Goal: Task Accomplishment & Management: Complete application form

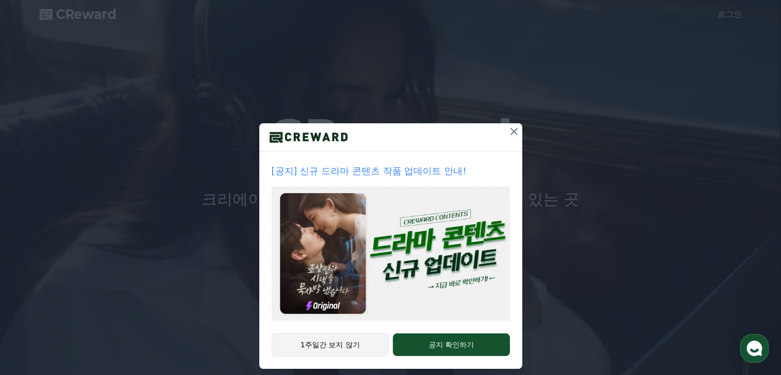
click at [372, 339] on button "1주일간 보지 않기" at bounding box center [331, 345] width 118 height 24
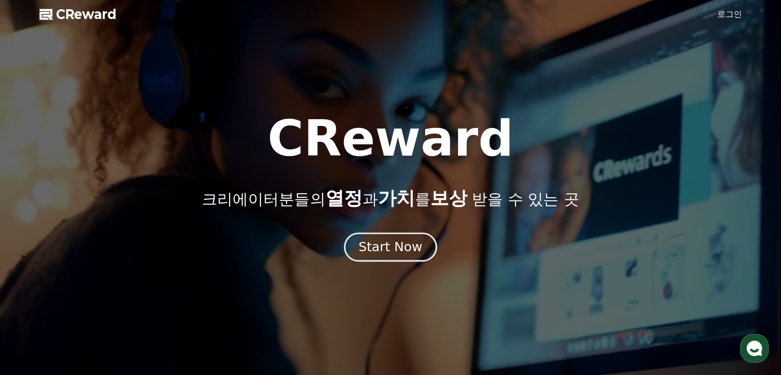
click at [413, 249] on div "Start Now" at bounding box center [390, 246] width 64 height 17
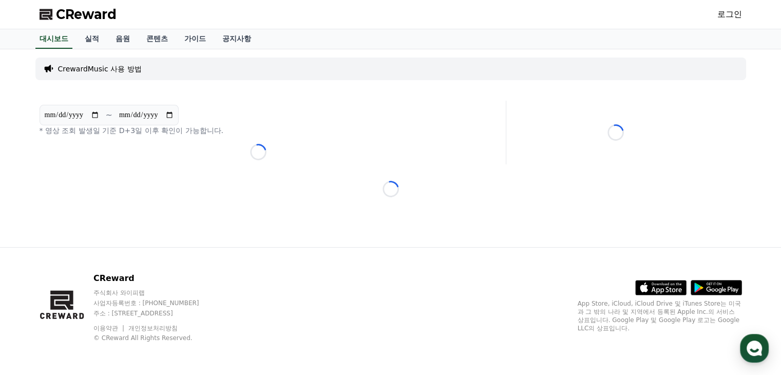
click at [117, 64] on p "CrewardMusic 사용 방법" at bounding box center [100, 69] width 84 height 10
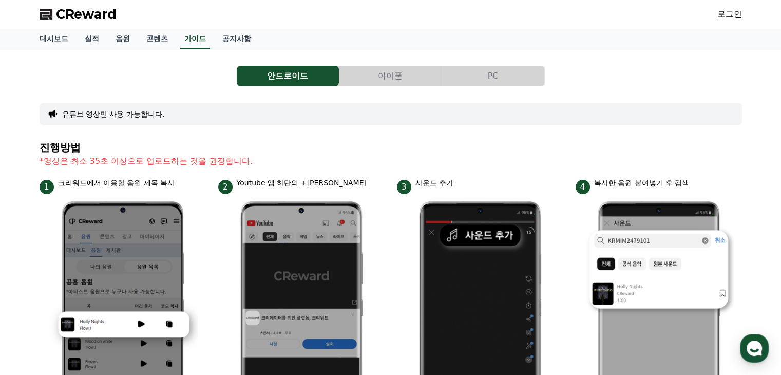
click at [498, 71] on button "PC" at bounding box center [493, 76] width 102 height 21
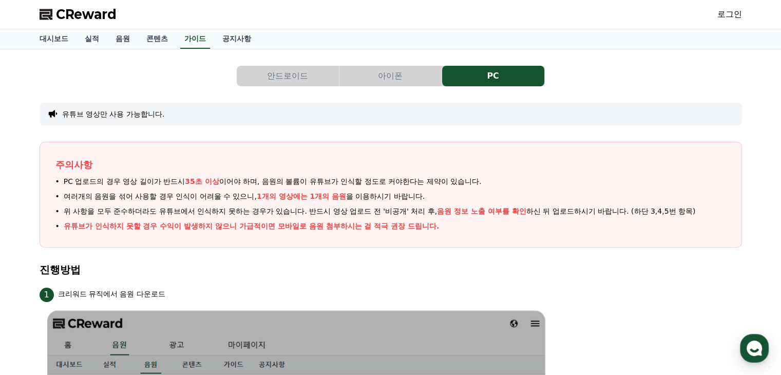
click at [722, 13] on link "로그인" at bounding box center [729, 14] width 25 height 12
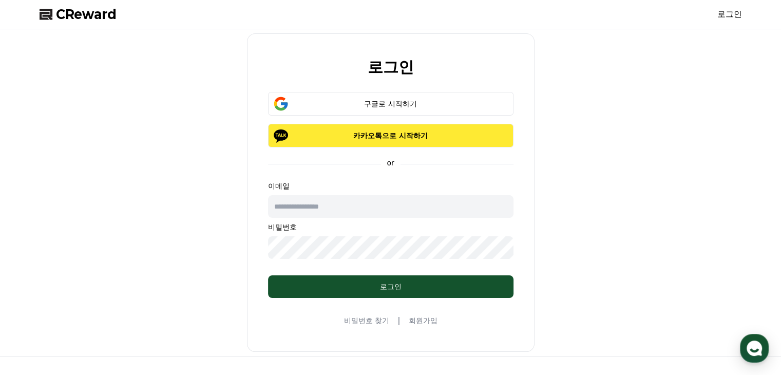
click at [450, 130] on p "카카오톡으로 시작하기" at bounding box center [391, 135] width 216 height 10
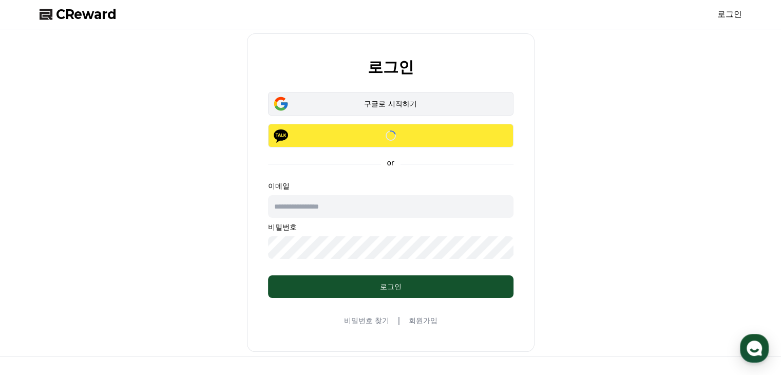
click at [333, 107] on div "구글로 시작하기" at bounding box center [391, 104] width 216 height 10
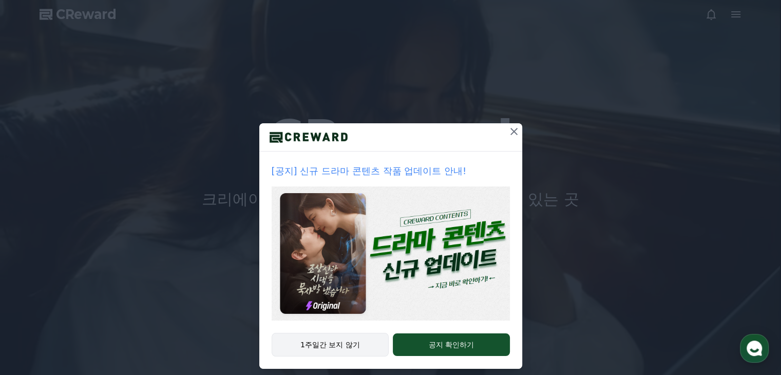
click at [351, 342] on button "1주일간 보지 않기" at bounding box center [331, 345] width 118 height 24
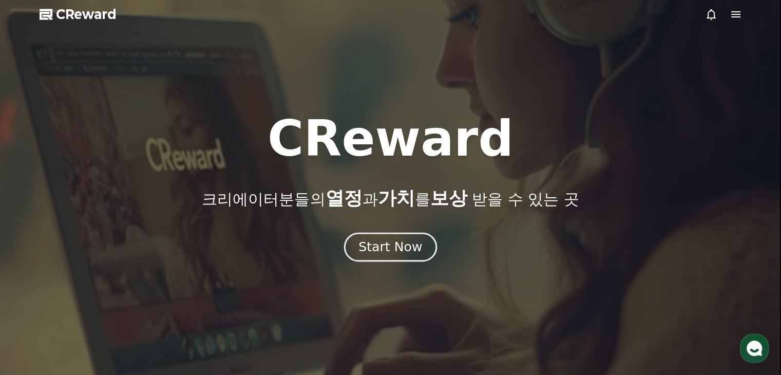
click at [399, 251] on div "Start Now" at bounding box center [390, 246] width 64 height 17
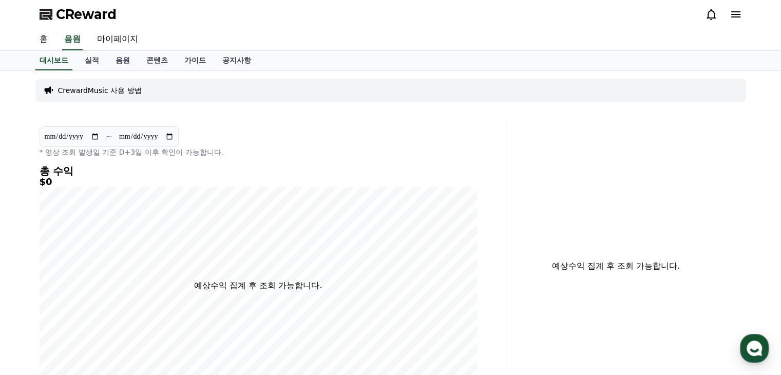
click at [45, 43] on link "홈" at bounding box center [43, 40] width 25 height 22
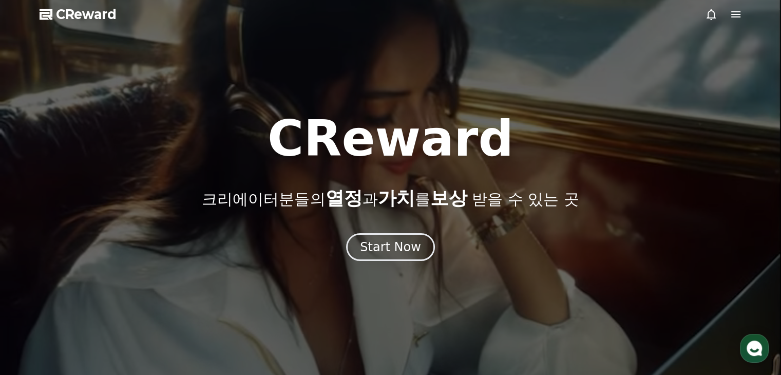
click at [112, 15] on span "CReward" at bounding box center [86, 14] width 61 height 16
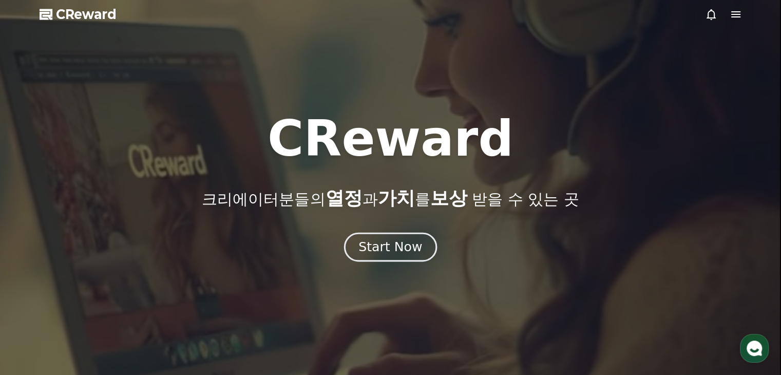
click at [394, 236] on button "Start Now" at bounding box center [390, 247] width 93 height 29
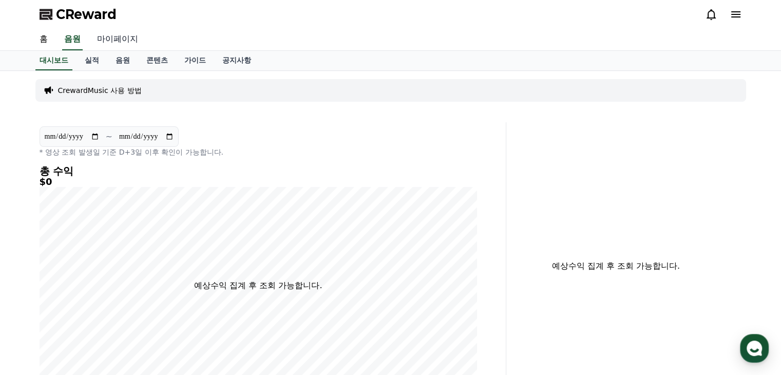
click at [111, 40] on link "마이페이지" at bounding box center [117, 40] width 57 height 22
select select "**********"
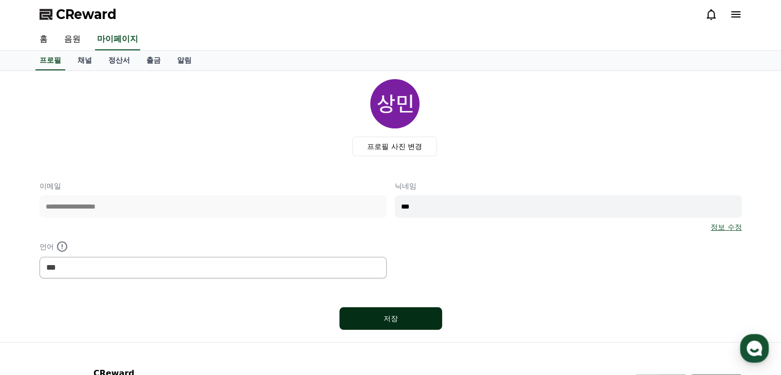
click at [371, 314] on div "저장" at bounding box center [391, 318] width 62 height 10
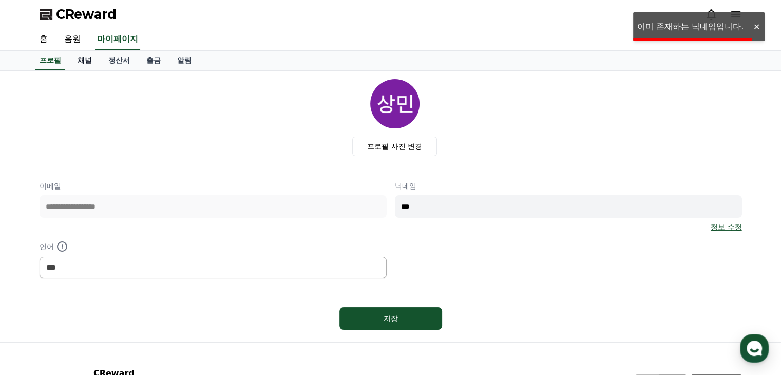
click at [90, 56] on link "채널" at bounding box center [84, 61] width 31 height 20
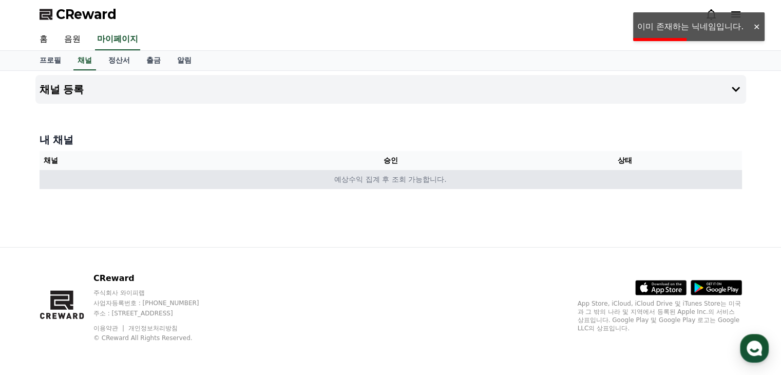
click at [494, 176] on td "예상수익 집계 후 조회 가능합니다." at bounding box center [391, 179] width 702 height 19
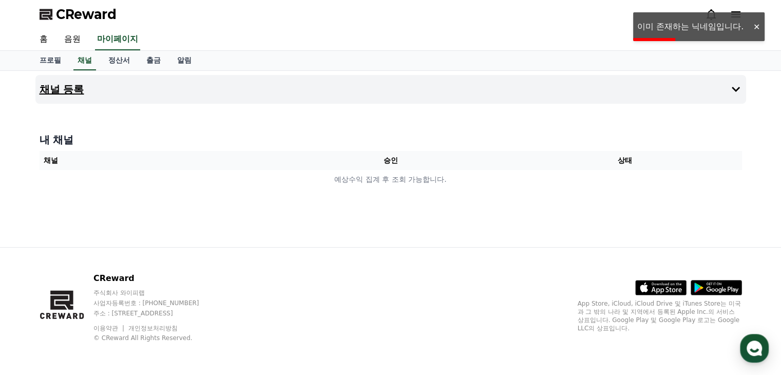
click at [586, 95] on button "채널 등록" at bounding box center [390, 89] width 710 height 29
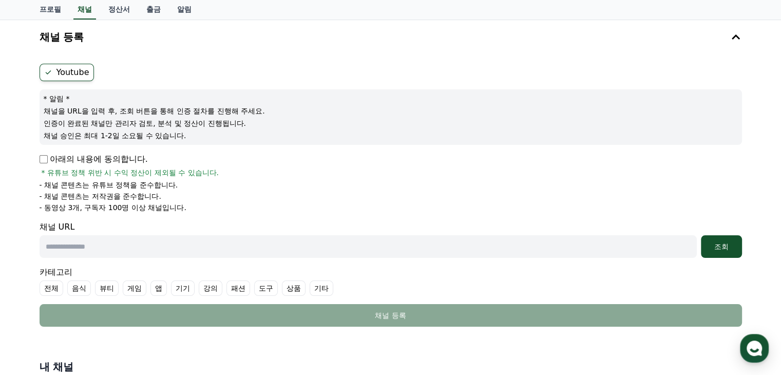
scroll to position [103, 0]
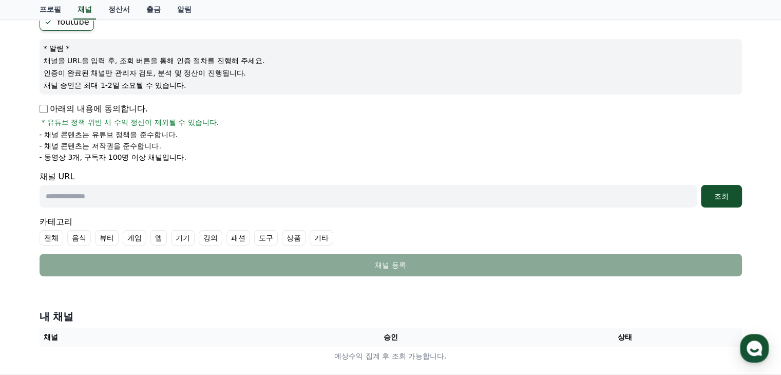
click at [109, 188] on input "text" at bounding box center [368, 196] width 657 height 23
paste input "**********"
type input "**********"
click at [713, 196] on div "조회" at bounding box center [721, 196] width 33 height 10
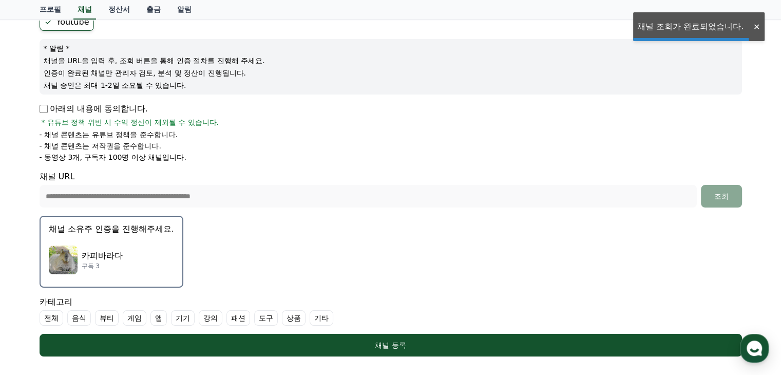
scroll to position [205, 0]
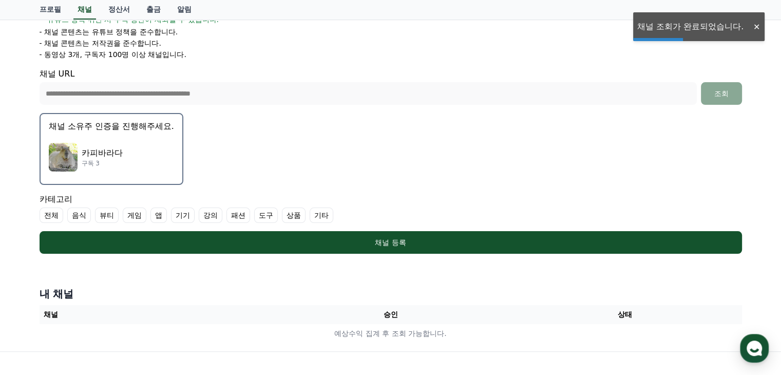
click at [111, 163] on p "구독 3" at bounding box center [102, 163] width 41 height 8
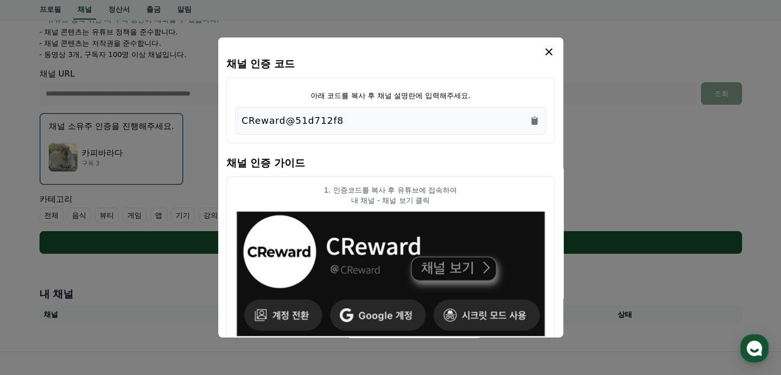
click at [345, 113] on div "CReward@51d712f8" at bounding box center [391, 120] width 298 height 14
click at [348, 115] on div "CReward@51d712f8" at bounding box center [391, 120] width 298 height 14
click at [301, 119] on p "CReward@51d712f8" at bounding box center [293, 120] width 102 height 14
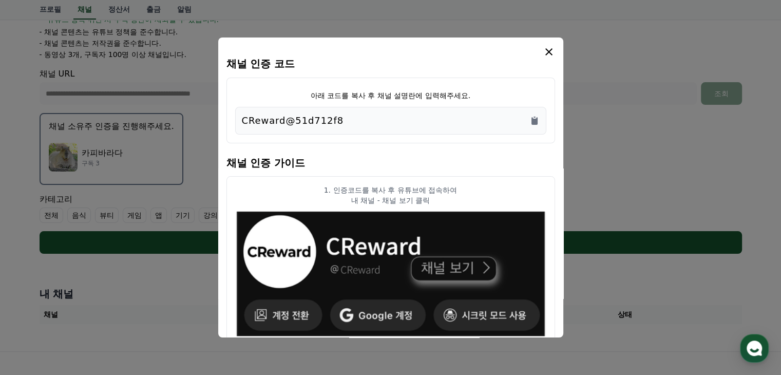
click at [301, 119] on p "CReward@51d712f8" at bounding box center [293, 120] width 102 height 14
click at [540, 123] on div "CReward@51d712f8" at bounding box center [390, 121] width 311 height 28
click at [535, 122] on icon "Copy to clipboard" at bounding box center [534, 121] width 6 height 8
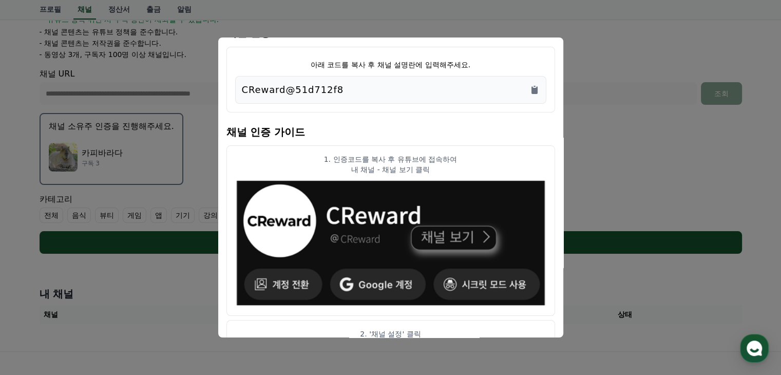
scroll to position [0, 0]
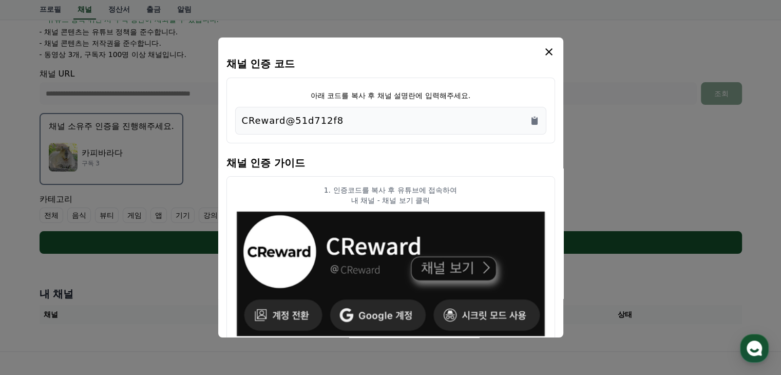
drag, startPoint x: 498, startPoint y: 52, endPoint x: 524, endPoint y: 62, distance: 27.6
click at [519, 48] on div "modal" at bounding box center [390, 52] width 329 height 12
click at [550, 54] on icon "modal" at bounding box center [548, 51] width 7 height 7
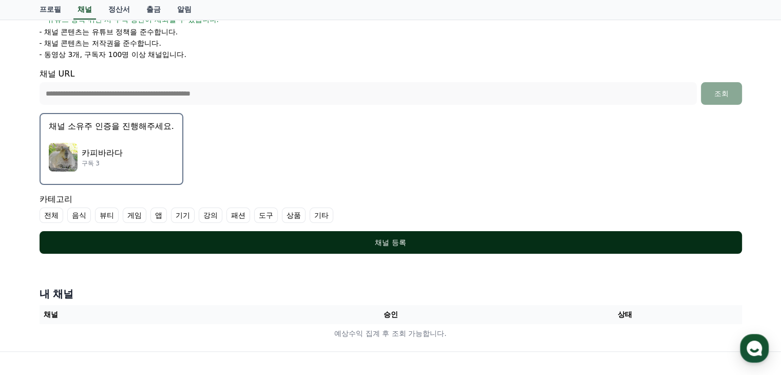
click at [489, 237] on div "채널 등록" at bounding box center [390, 242] width 661 height 10
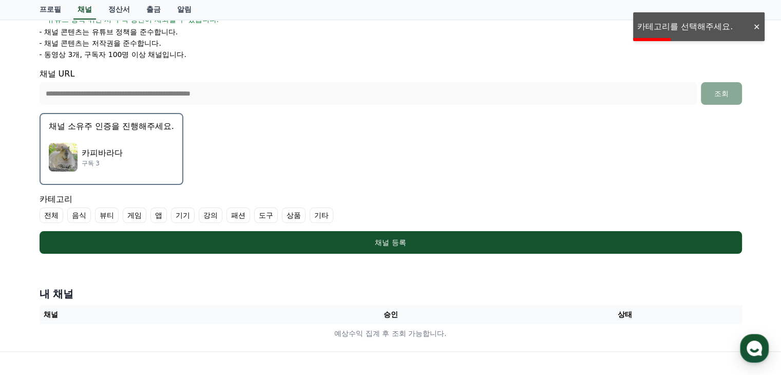
click at [237, 217] on label "패션" at bounding box center [238, 214] width 24 height 15
click at [269, 213] on label "도구" at bounding box center [278, 214] width 24 height 15
click at [287, 217] on label "도구" at bounding box center [284, 214] width 36 height 15
click at [266, 216] on label "도구" at bounding box center [278, 214] width 24 height 15
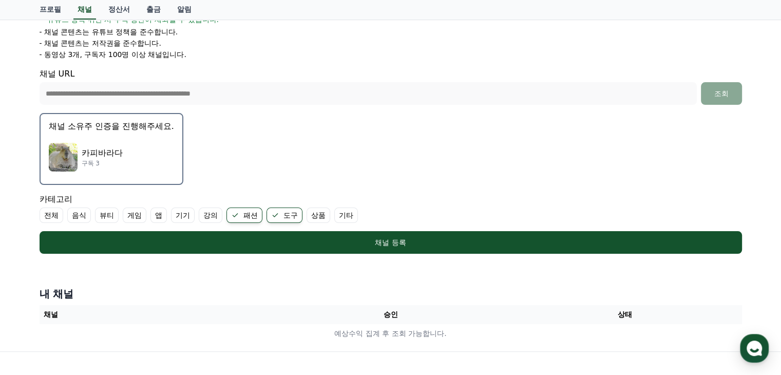
click at [256, 216] on label "패션" at bounding box center [244, 214] width 36 height 15
click at [268, 216] on label "도구" at bounding box center [272, 214] width 36 height 15
click at [57, 214] on label "전체" at bounding box center [52, 214] width 24 height 15
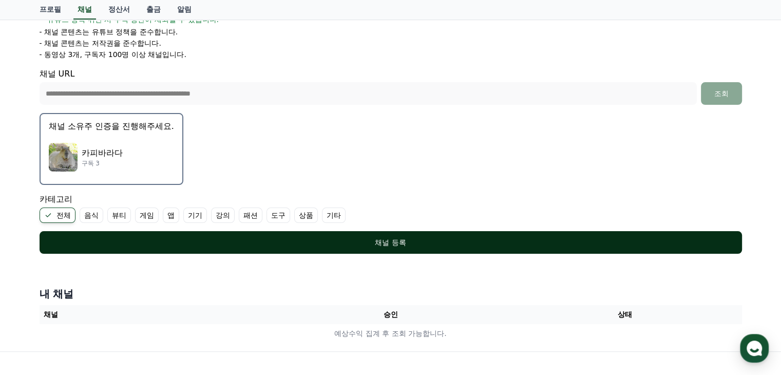
click at [292, 249] on button "채널 등록" at bounding box center [391, 242] width 702 height 23
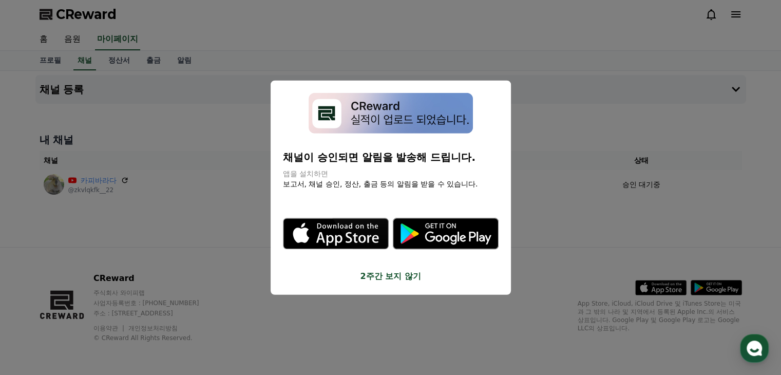
click at [384, 280] on button "2주간 보지 않기" at bounding box center [391, 275] width 216 height 12
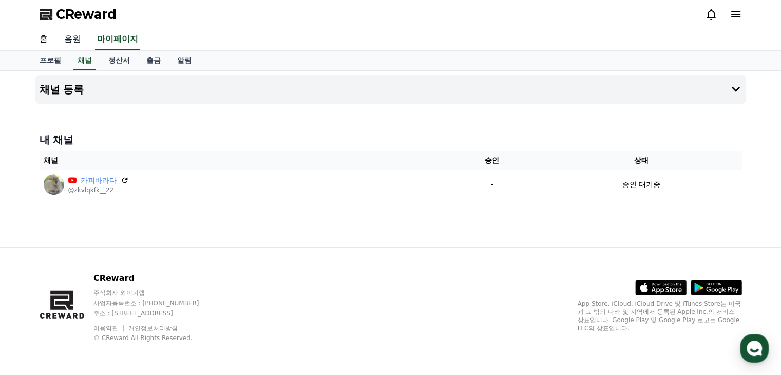
click at [66, 39] on link "음원" at bounding box center [72, 40] width 33 height 22
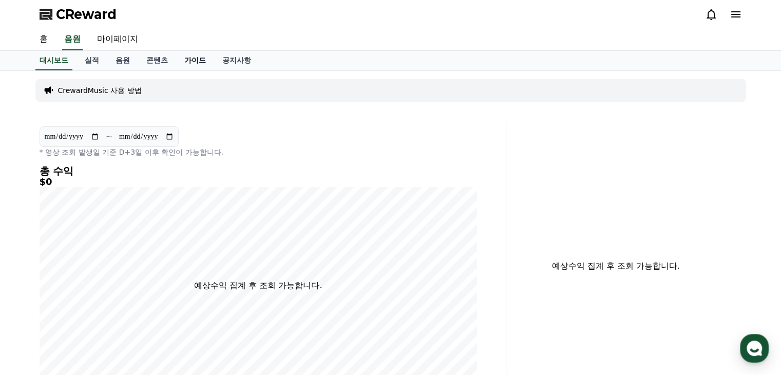
click at [197, 56] on link "가이드" at bounding box center [195, 61] width 38 height 20
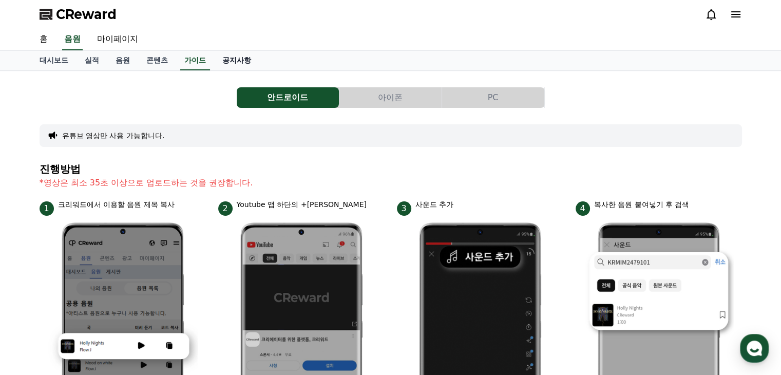
click at [251, 54] on link "공지사항" at bounding box center [236, 61] width 45 height 20
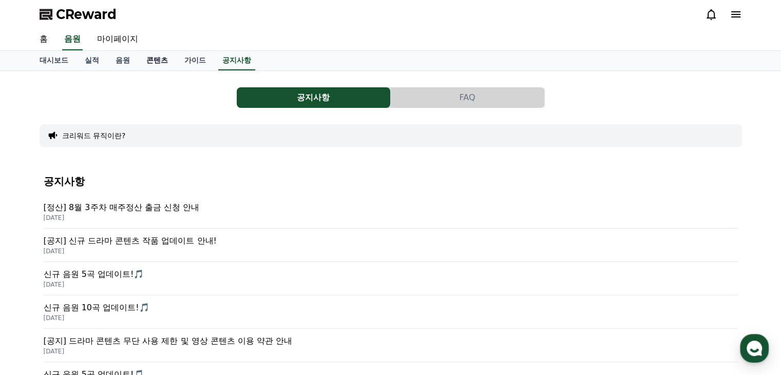
click at [147, 64] on link "콘텐츠" at bounding box center [157, 61] width 38 height 20
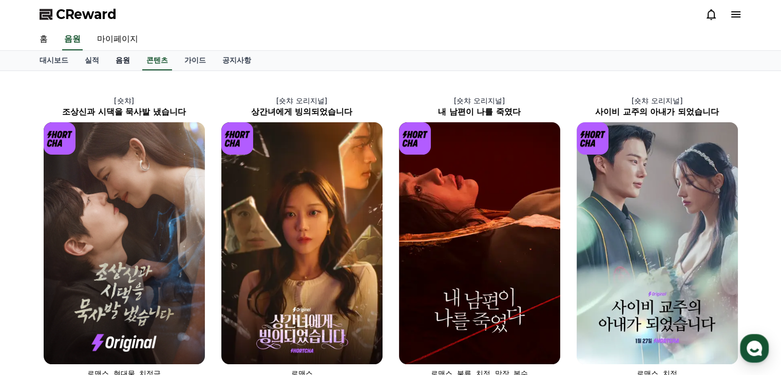
click at [125, 64] on link "음원" at bounding box center [122, 61] width 31 height 20
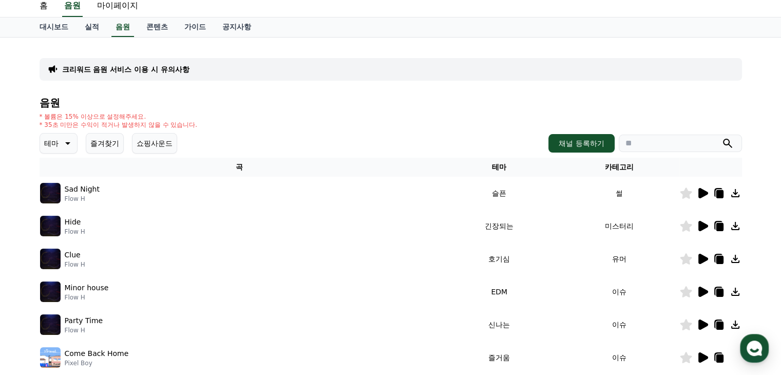
scroll to position [51, 0]
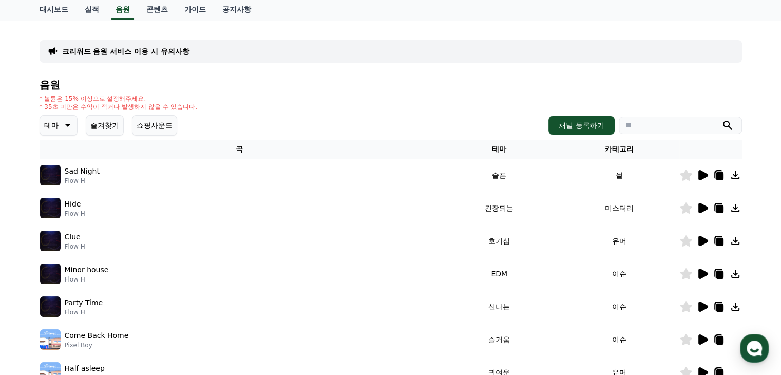
click at [703, 177] on icon at bounding box center [703, 175] width 10 height 10
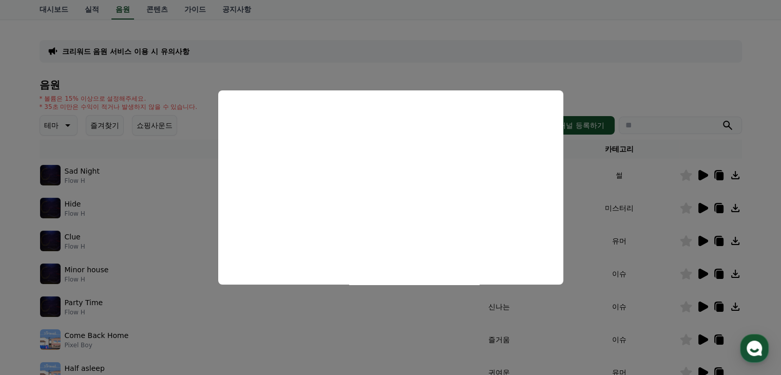
click at [482, 44] on button "close modal" at bounding box center [390, 187] width 781 height 375
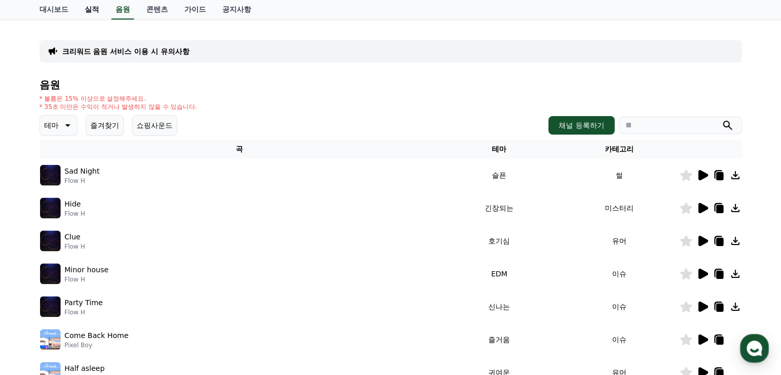
click at [101, 16] on link "실적" at bounding box center [91, 10] width 31 height 20
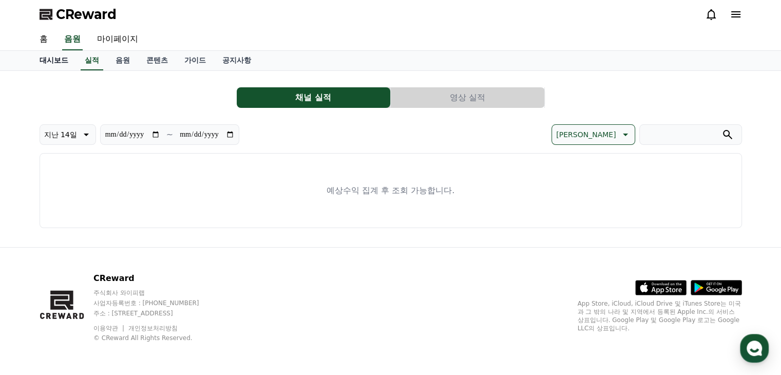
click at [50, 60] on link "대시보드" at bounding box center [53, 61] width 45 height 20
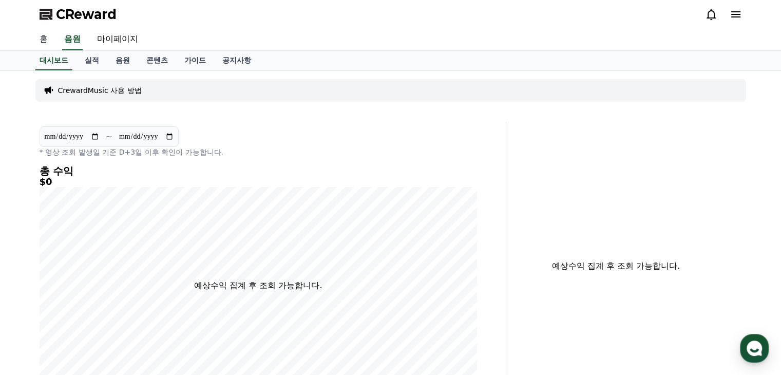
click at [45, 42] on link "홈" at bounding box center [43, 40] width 25 height 22
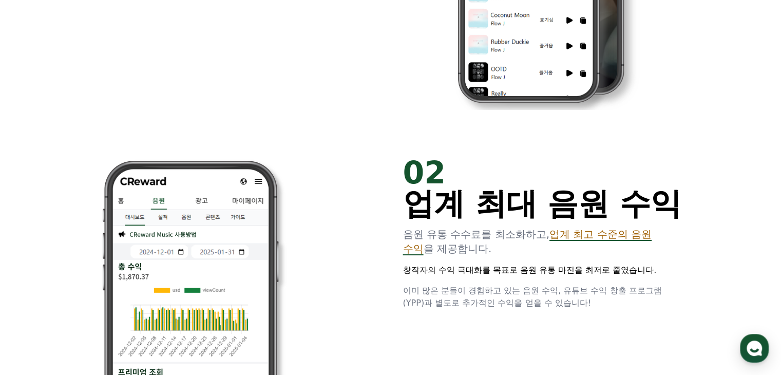
scroll to position [719, 0]
